Goal: Check status: Check status

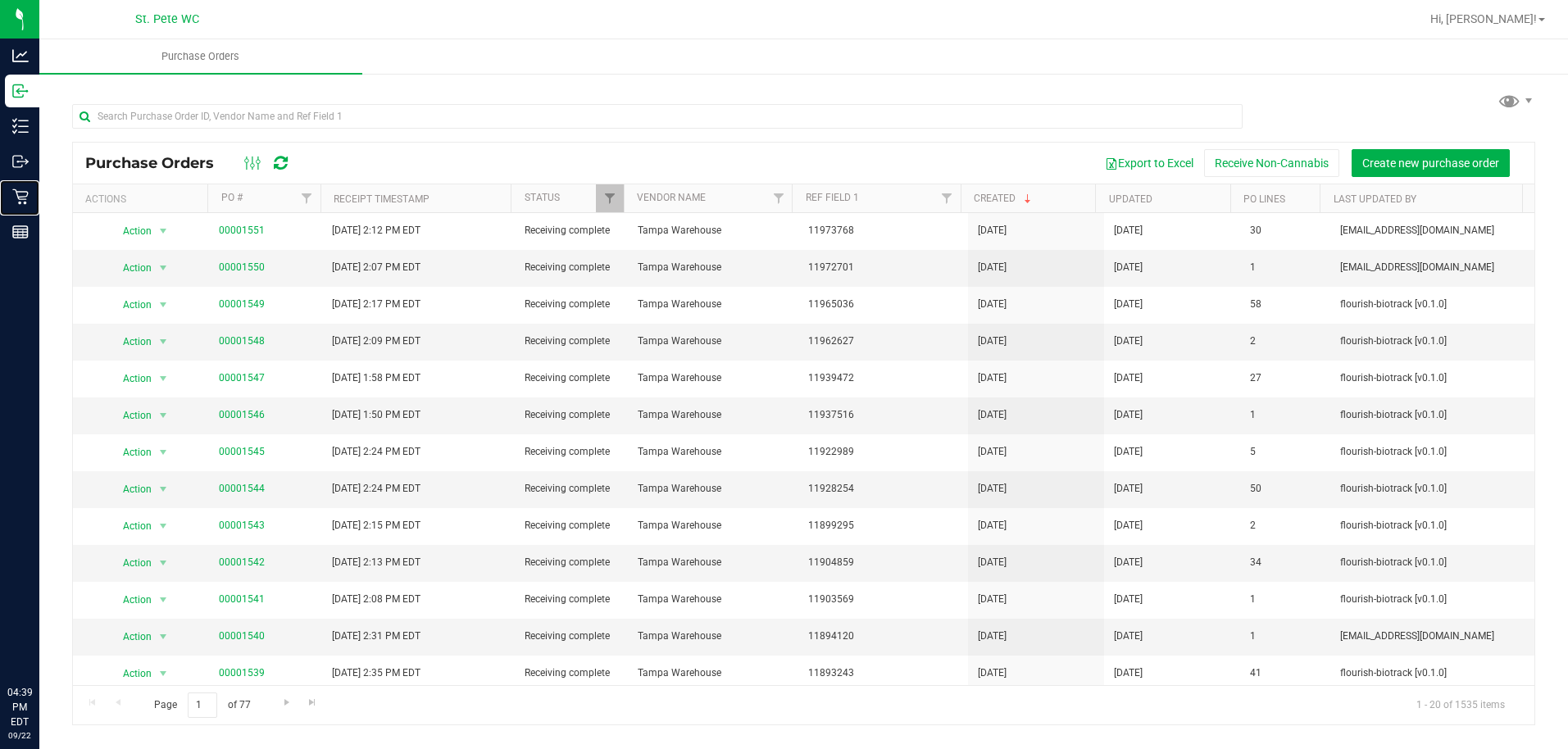
click at [23, 202] on icon at bounding box center [20, 197] width 17 height 17
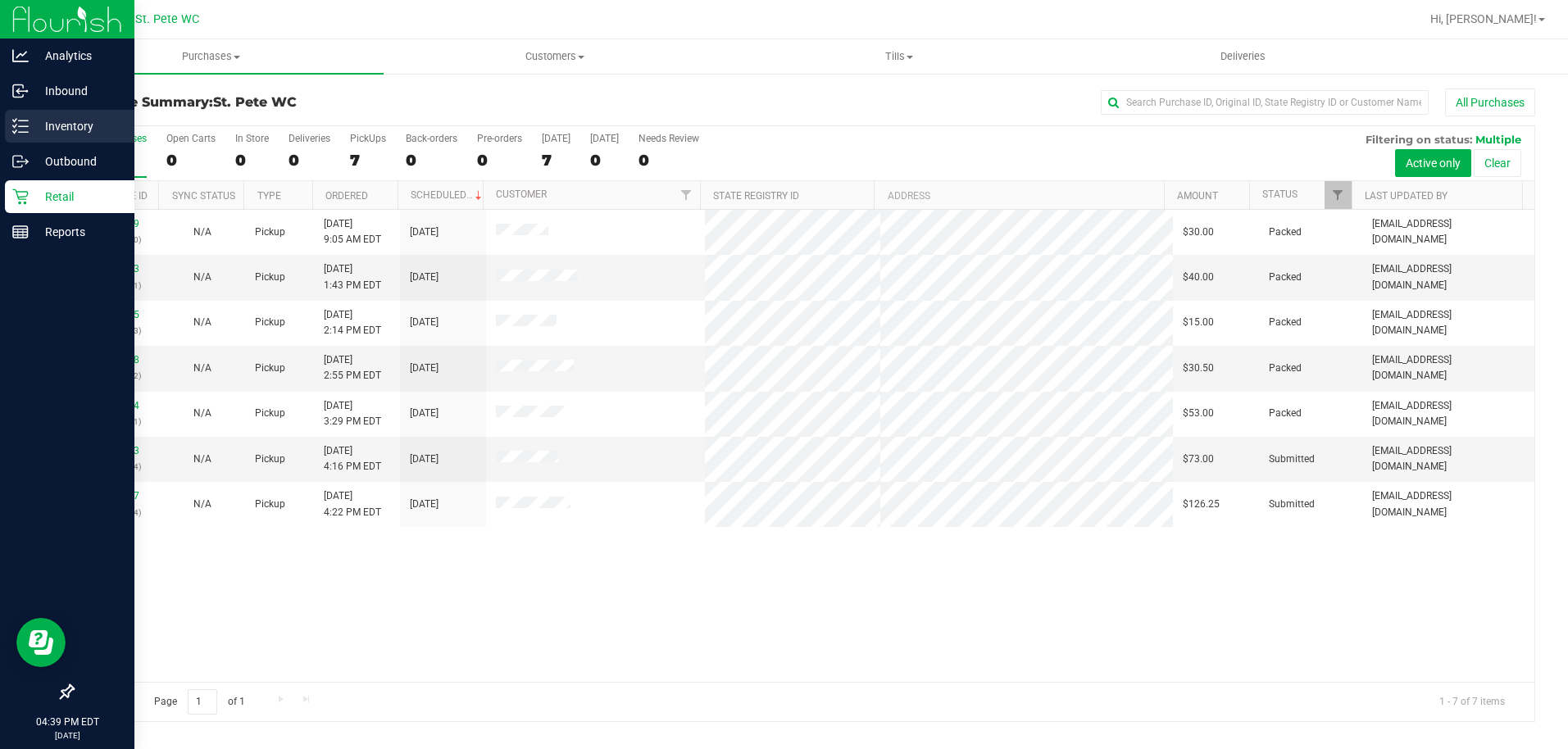
click at [56, 121] on p "Inventory" at bounding box center [78, 126] width 99 height 20
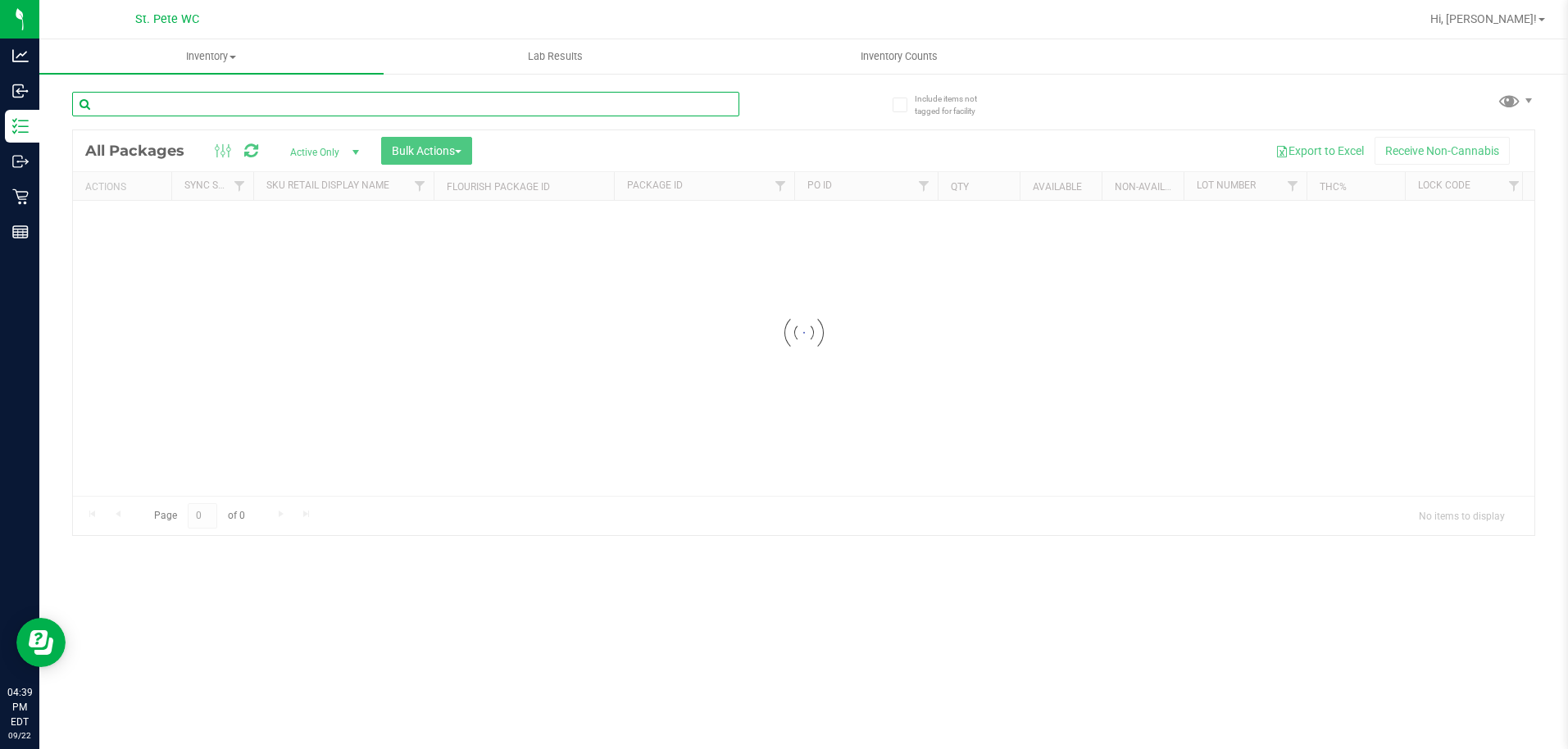
click at [353, 102] on input "text" at bounding box center [405, 104] width 667 height 24
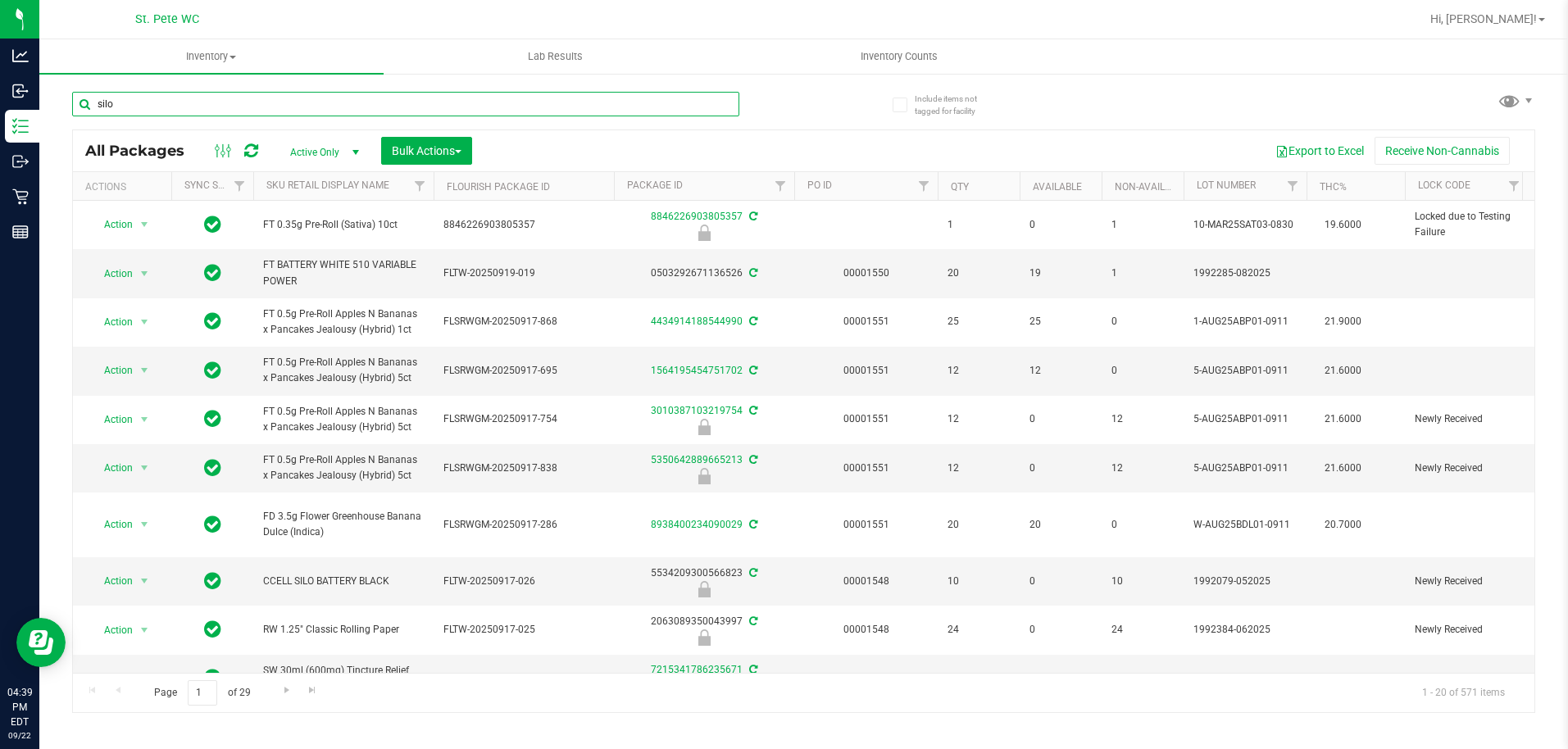
type input "silo"
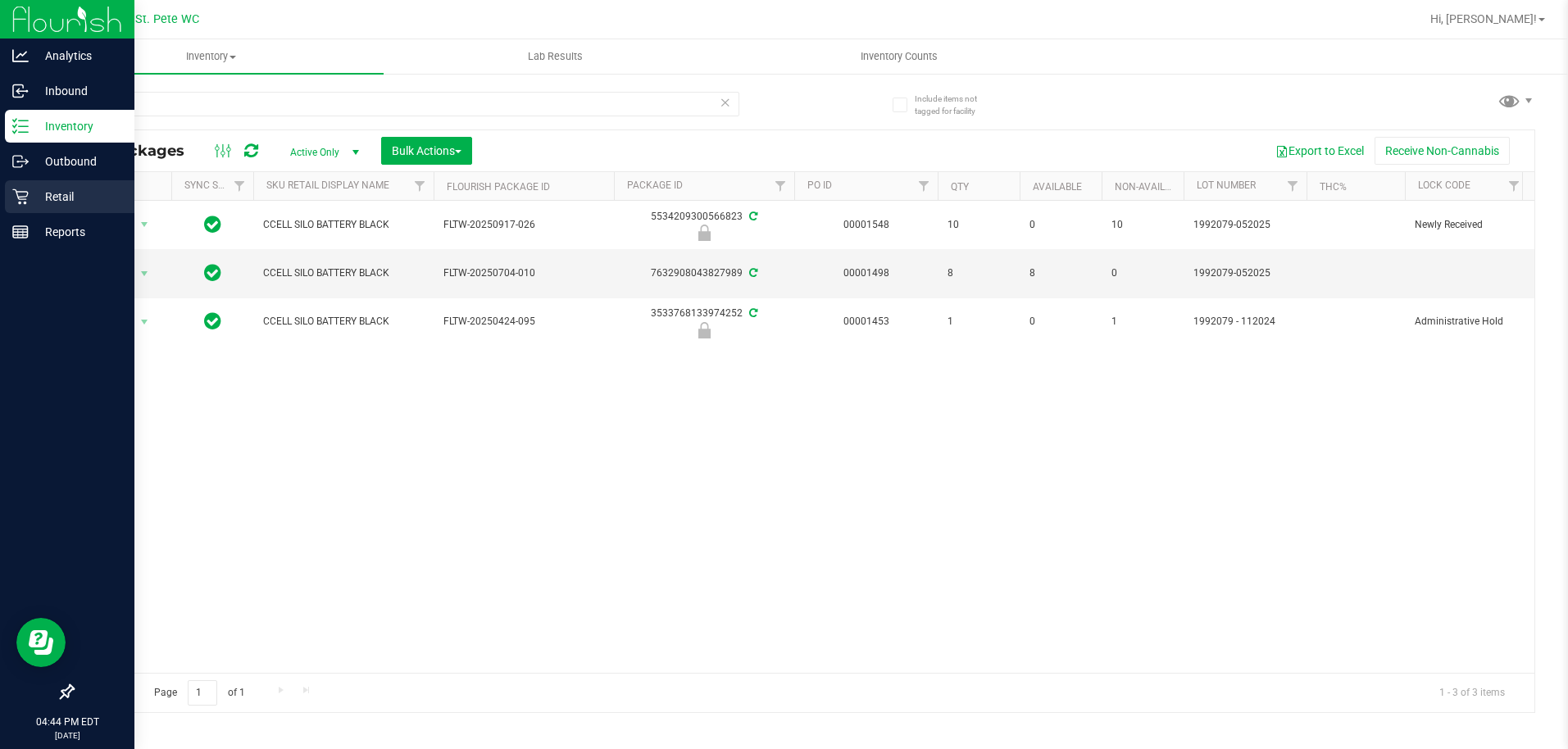
click at [28, 201] on icon at bounding box center [20, 197] width 17 height 17
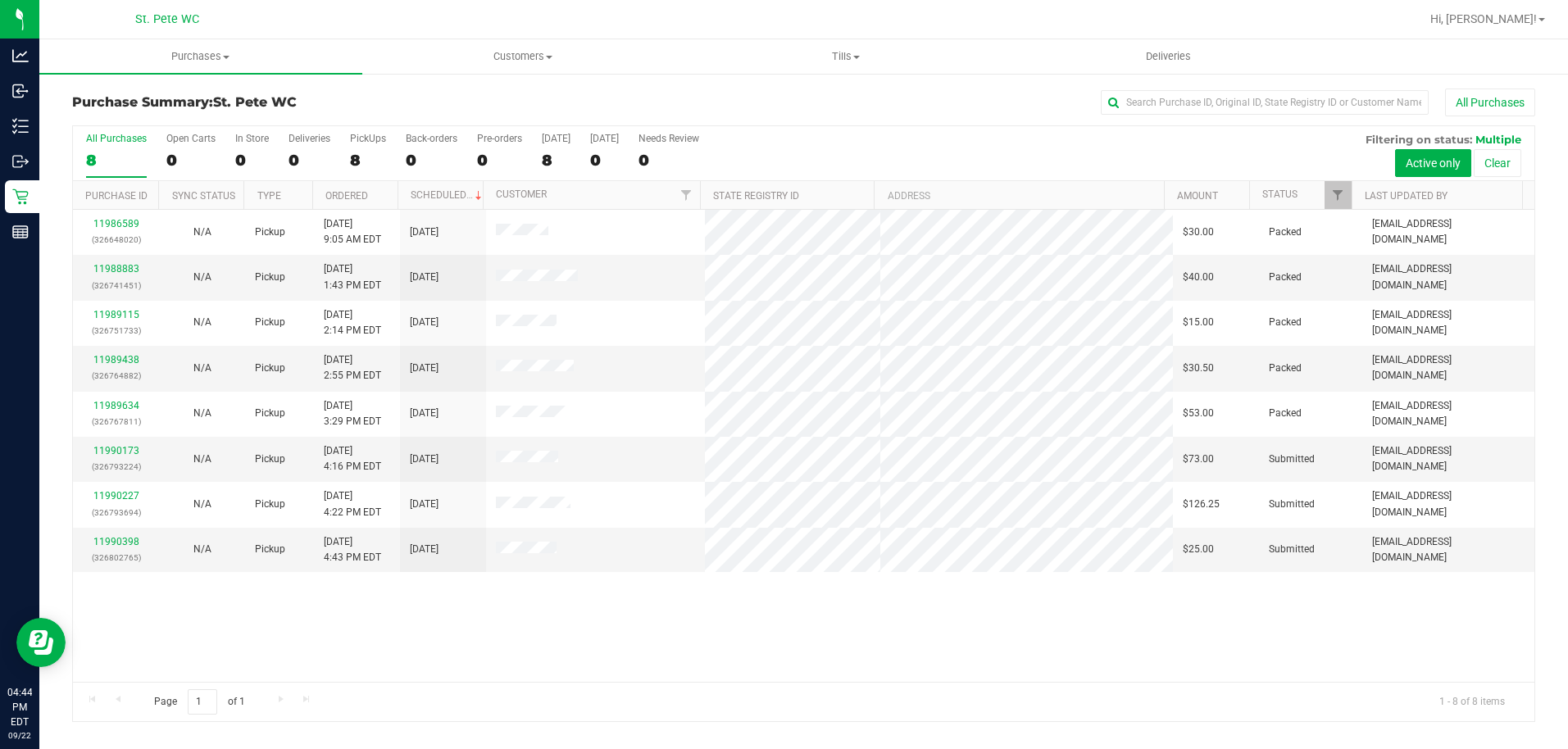
click at [373, 97] on h3 "Purchase Summary: St. [PERSON_NAME] WC" at bounding box center [316, 102] width 487 height 15
click at [219, 60] on span "Purchases" at bounding box center [200, 57] width 323 height 15
click at [152, 145] on span "All purchases" at bounding box center [97, 138] width 116 height 14
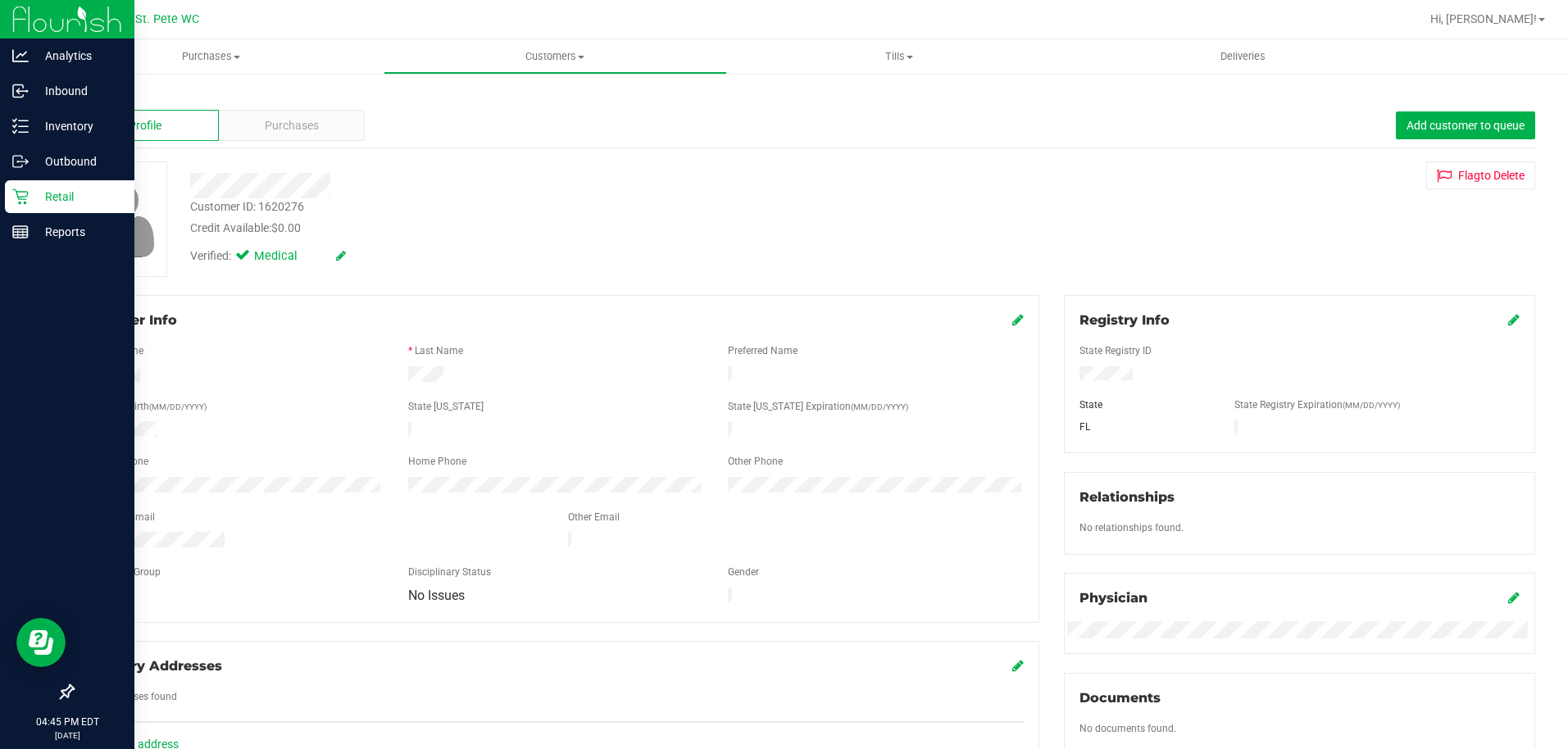
click at [29, 199] on p "Retail" at bounding box center [78, 196] width 99 height 20
